Goal: Task Accomplishment & Management: Use online tool/utility

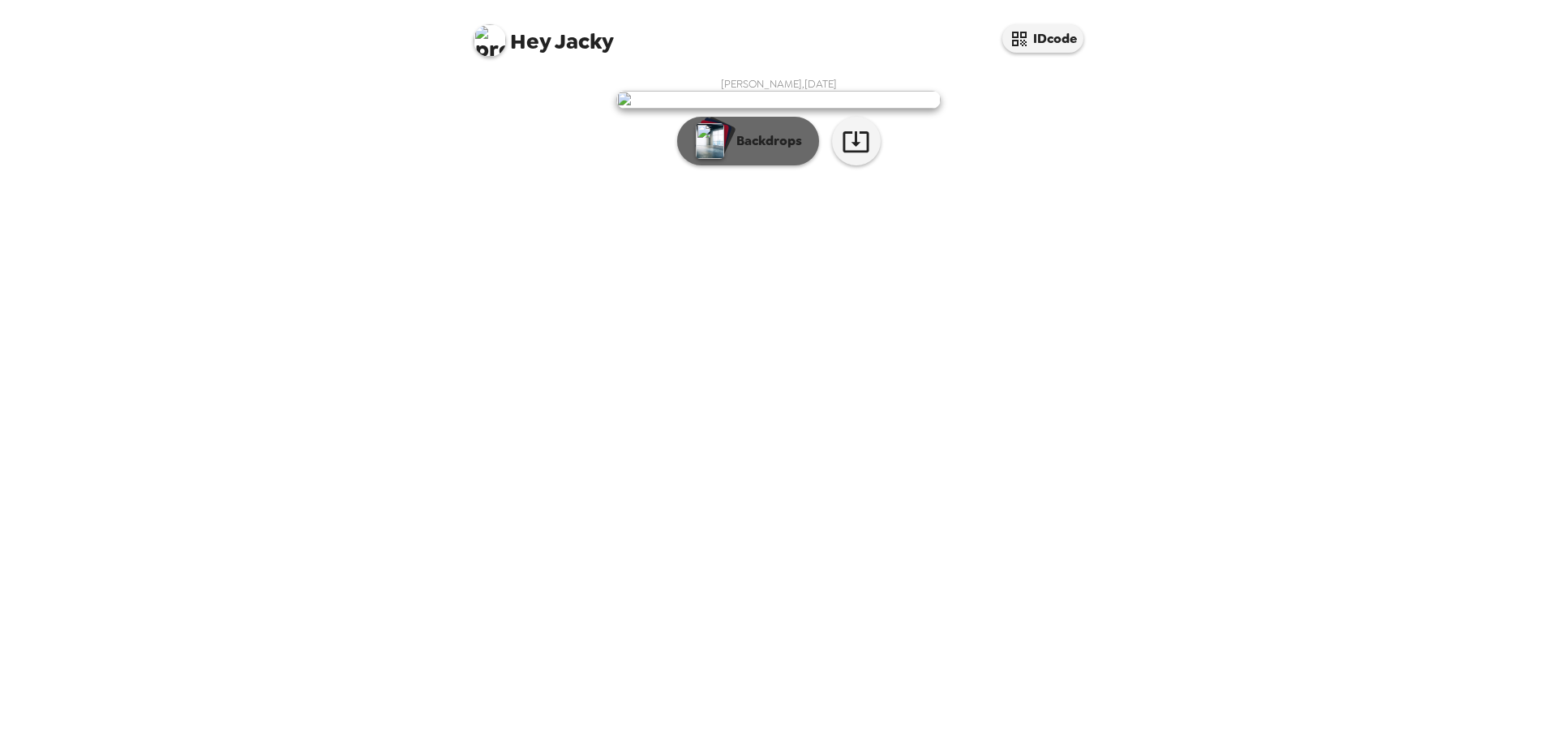
click at [755, 151] on p "Backdrops" at bounding box center [765, 140] width 74 height 19
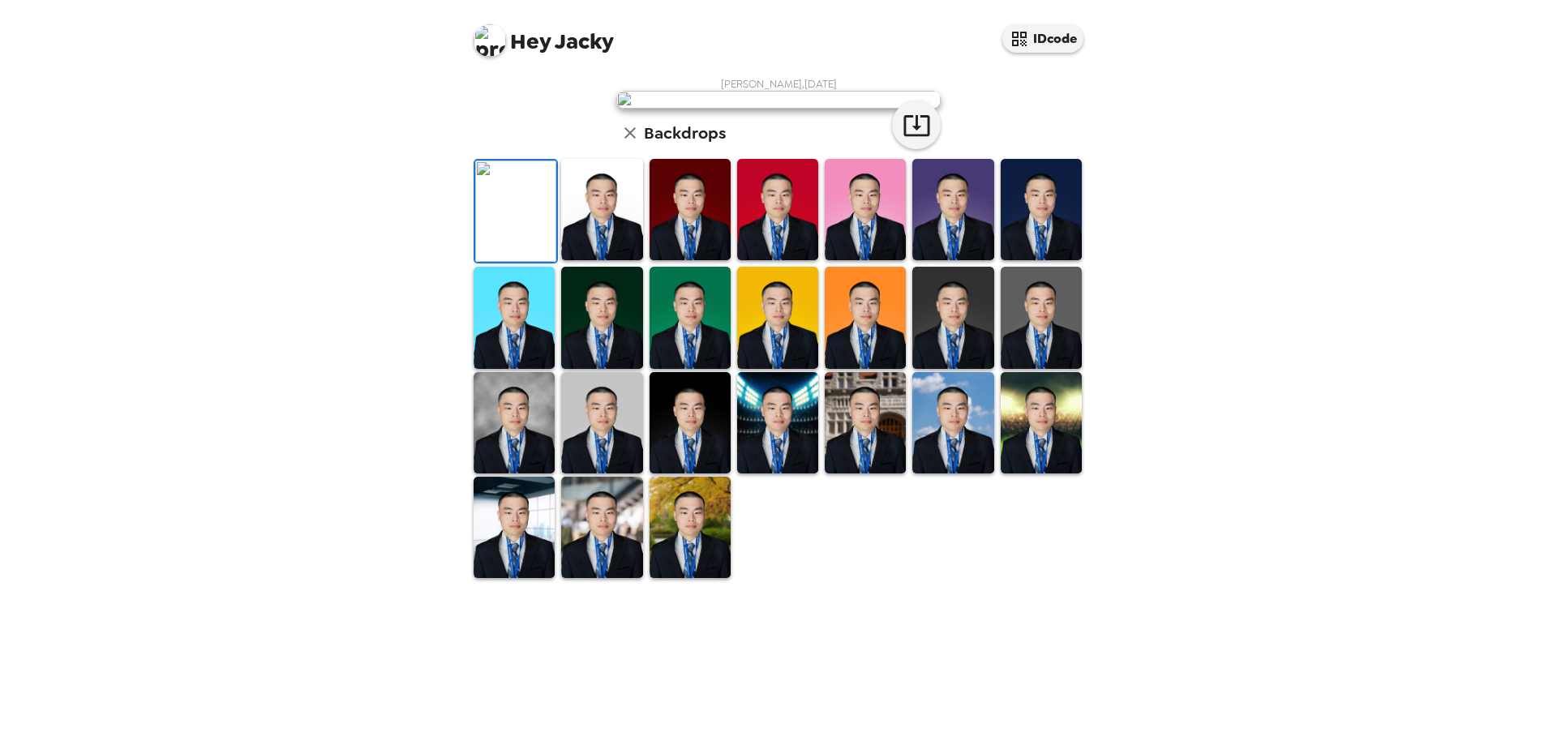
scroll to position [238, 0]
click at [700, 578] on img at bounding box center [689, 527] width 81 height 101
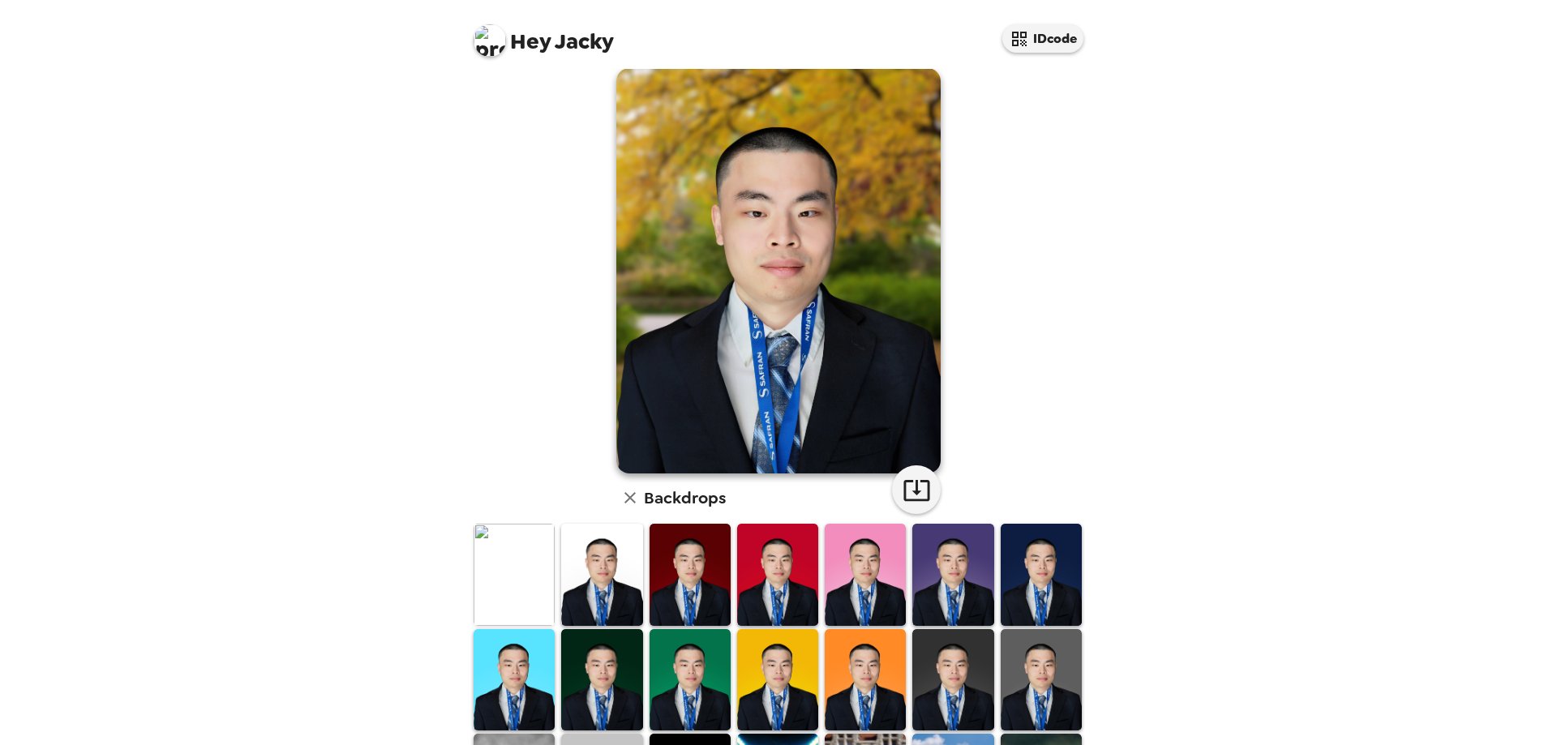
scroll to position [0, 0]
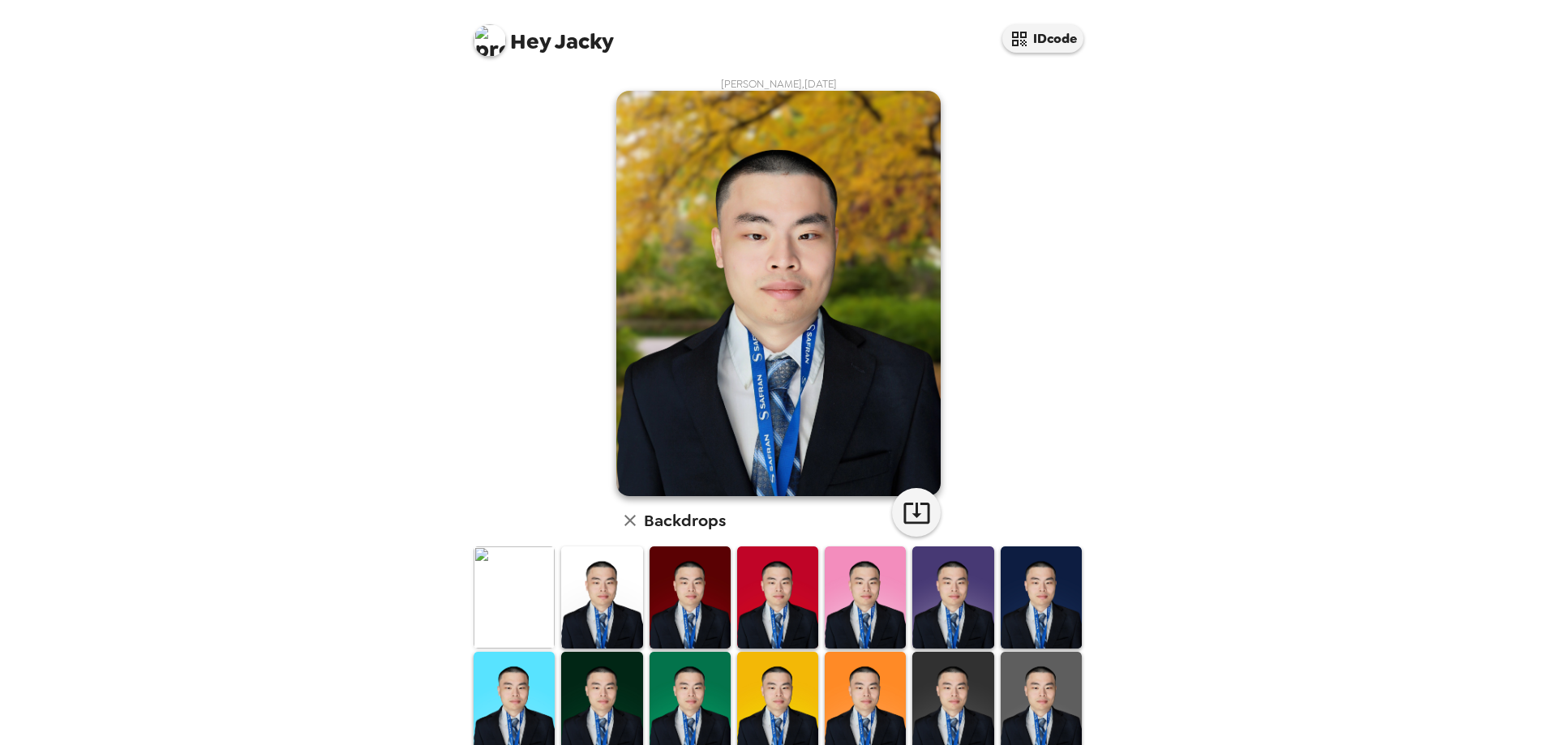
click at [507, 611] on img at bounding box center [514, 597] width 81 height 101
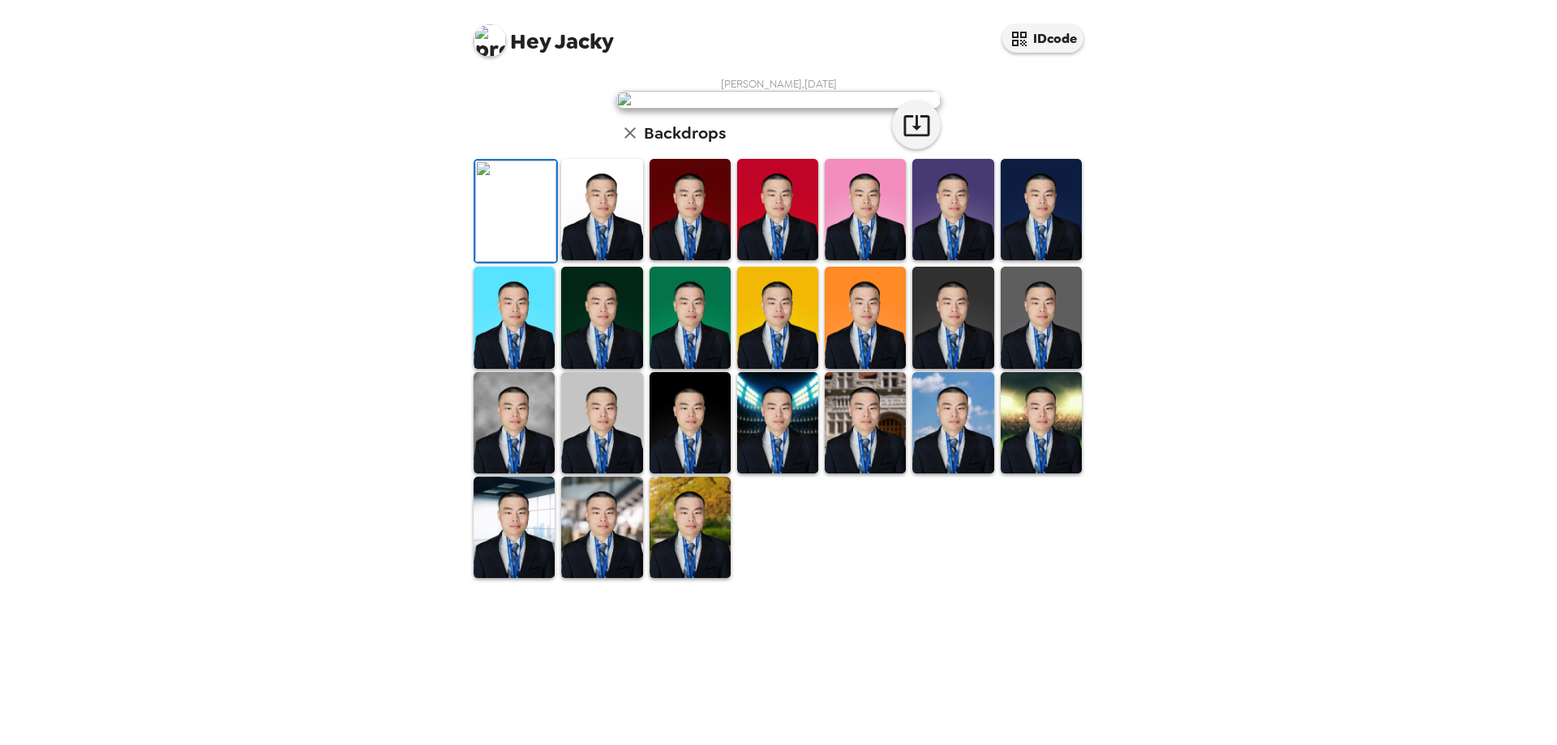
click at [603, 260] on img at bounding box center [601, 209] width 81 height 101
